Goal: Task Accomplishment & Management: Manage account settings

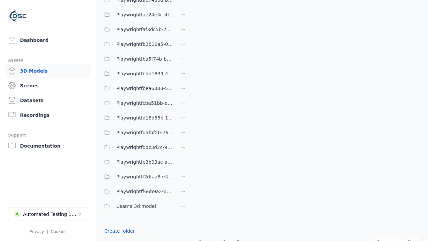
click at [117, 231] on link "Create folder" at bounding box center [119, 230] width 31 height 7
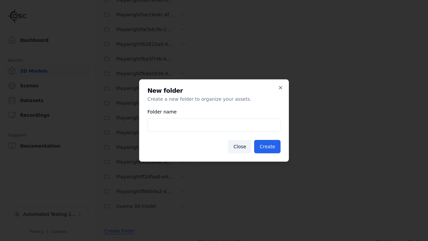
type input "**********"
click at [269, 147] on button "Create" at bounding box center [267, 146] width 26 height 13
